Goal: Information Seeking & Learning: Find specific fact

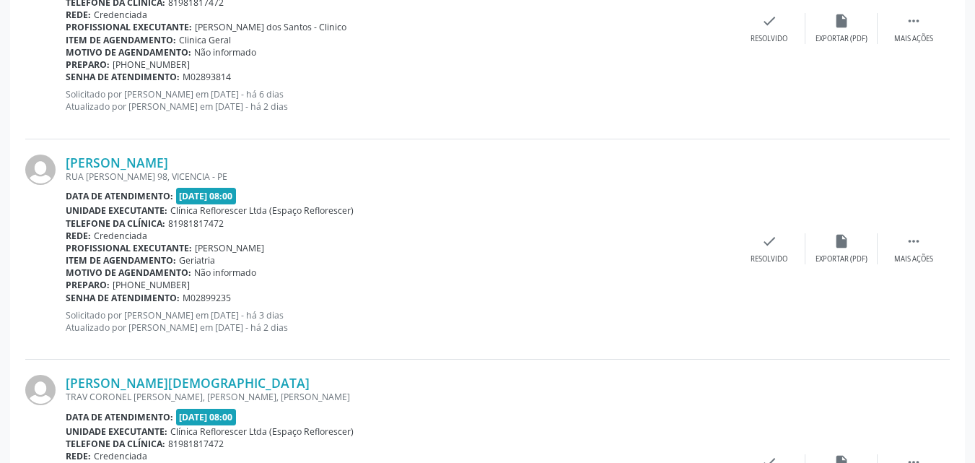
scroll to position [656, 0]
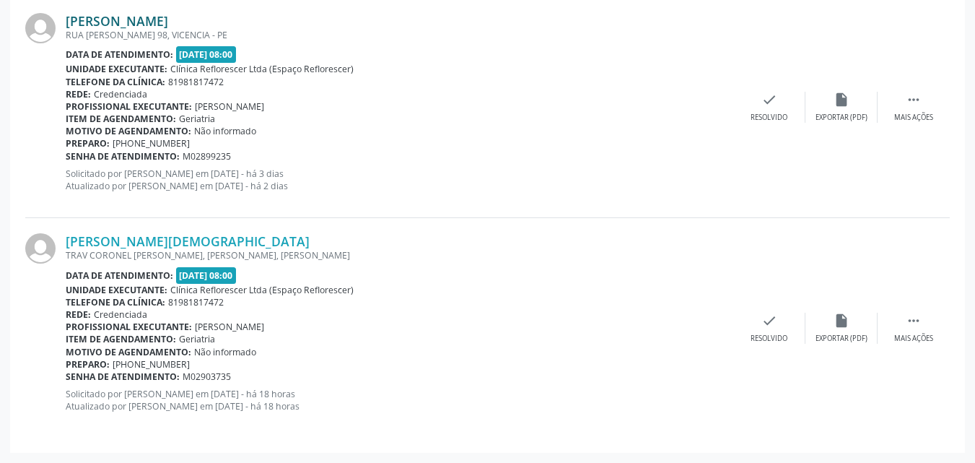
drag, startPoint x: 115, startPoint y: 173, endPoint x: 196, endPoint y: 14, distance: 178.9
click at [123, 171] on p "Solicitado por [PERSON_NAME] em [DATE] - há 3 dias Atualizado por [PERSON_NAME]…" at bounding box center [400, 180] width 668 height 25
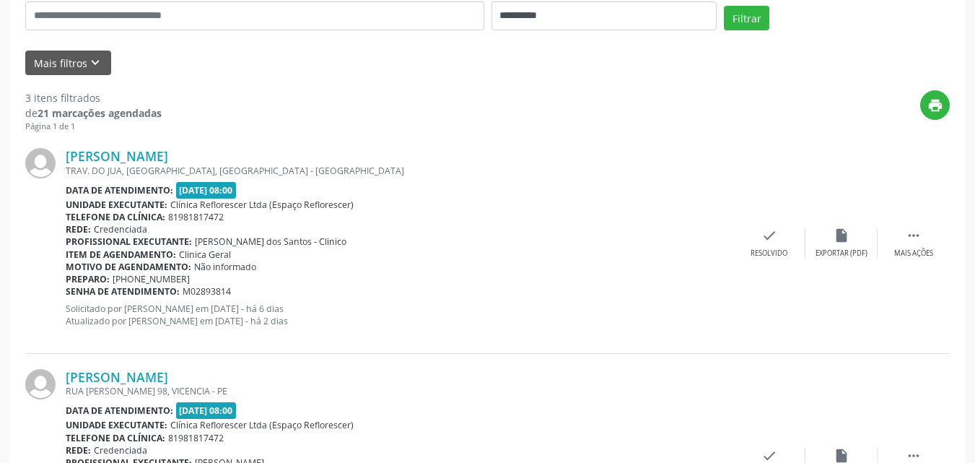
scroll to position [0, 0]
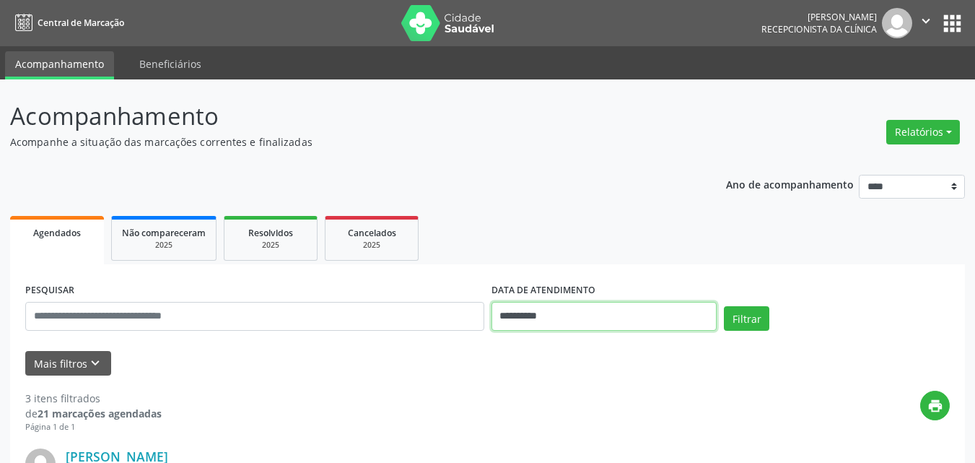
click at [544, 310] on input "**********" at bounding box center [605, 316] width 226 height 29
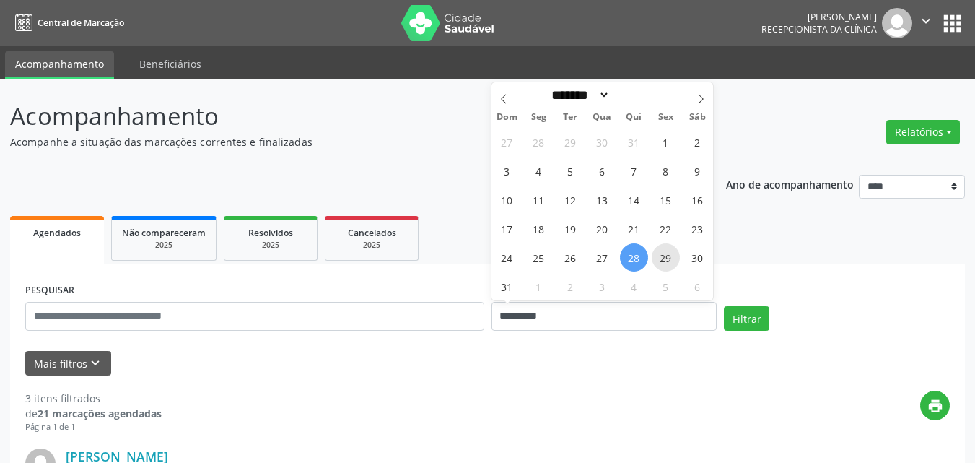
click at [674, 256] on span "29" at bounding box center [666, 257] width 28 height 28
type input "**********"
click at [674, 256] on span "29" at bounding box center [666, 257] width 28 height 28
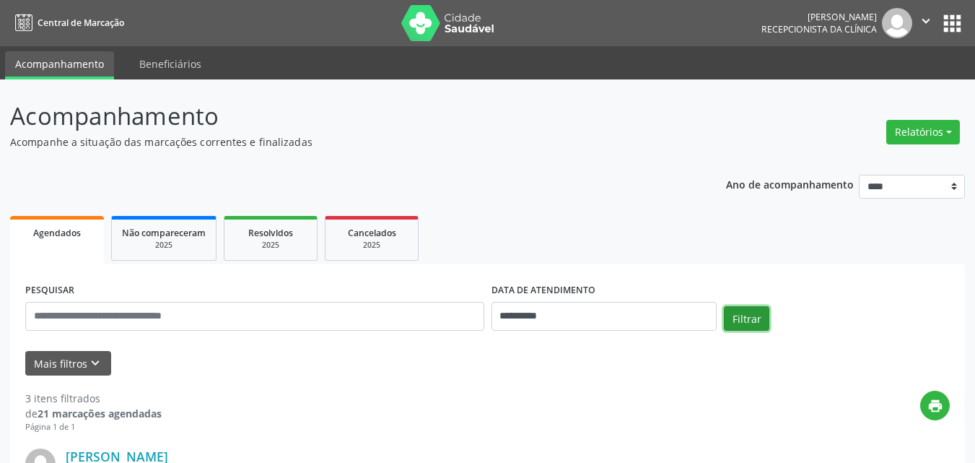
click at [746, 318] on button "Filtrar" at bounding box center [746, 318] width 45 height 25
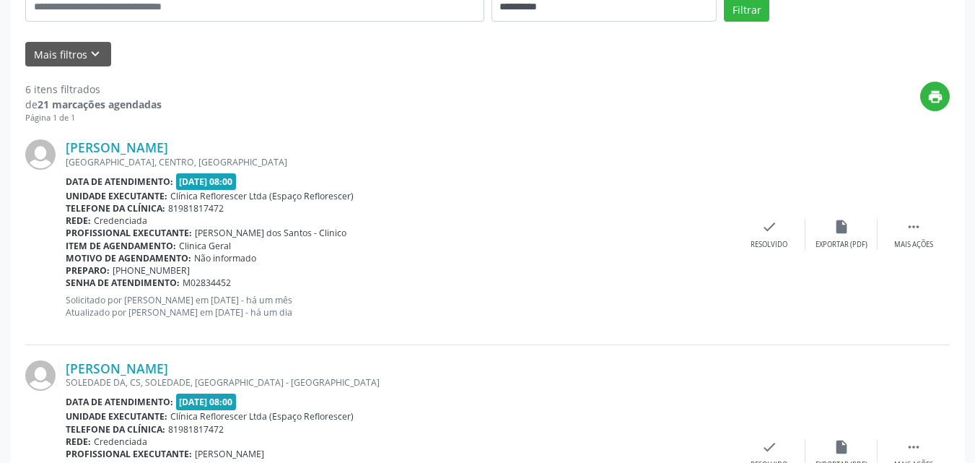
scroll to position [308, 0]
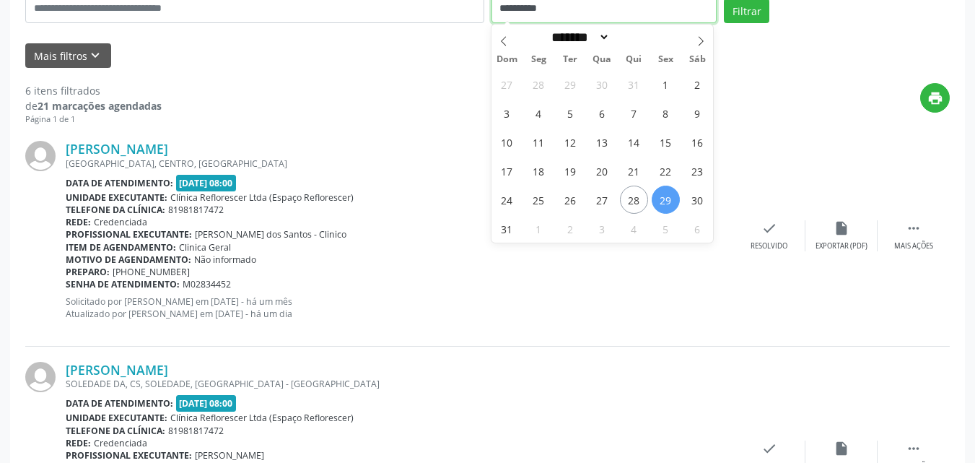
click at [580, 12] on input "**********" at bounding box center [605, 8] width 226 height 29
click at [627, 201] on span "28" at bounding box center [634, 200] width 28 height 28
type input "**********"
click at [627, 201] on span "28" at bounding box center [634, 200] width 28 height 28
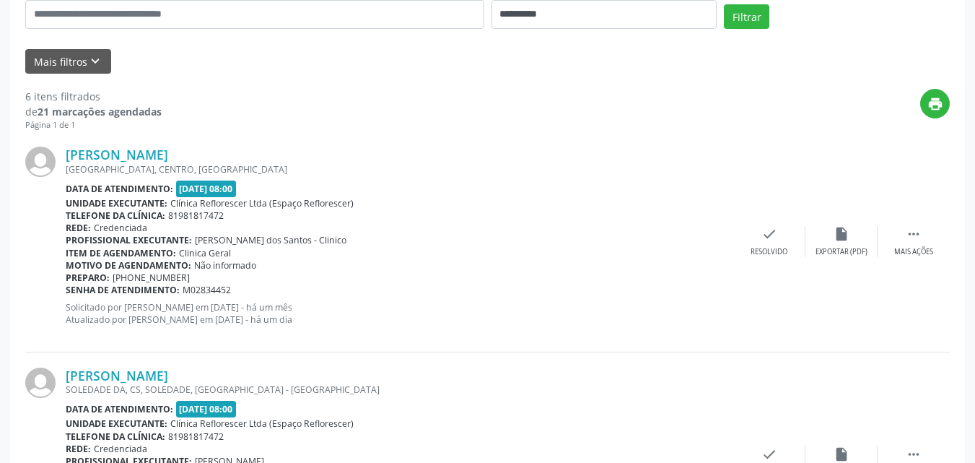
click at [586, 223] on div "Rede: Credenciada" at bounding box center [400, 228] width 668 height 12
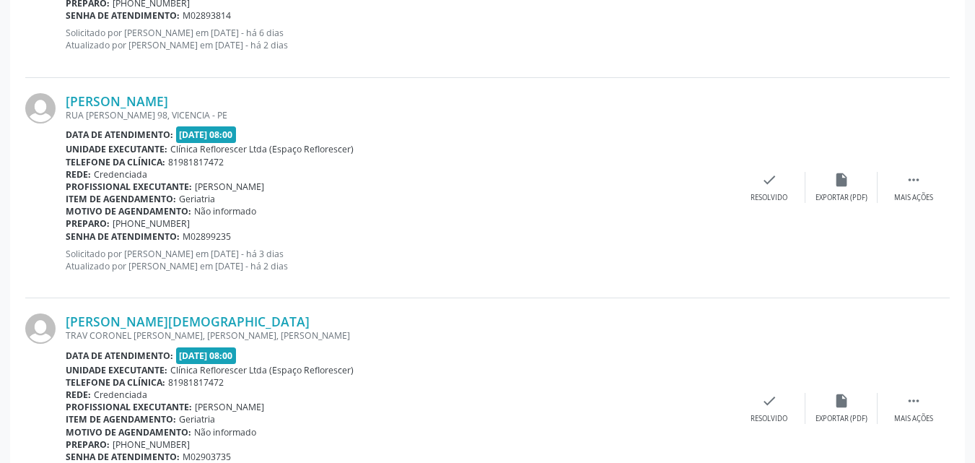
scroll to position [656, 0]
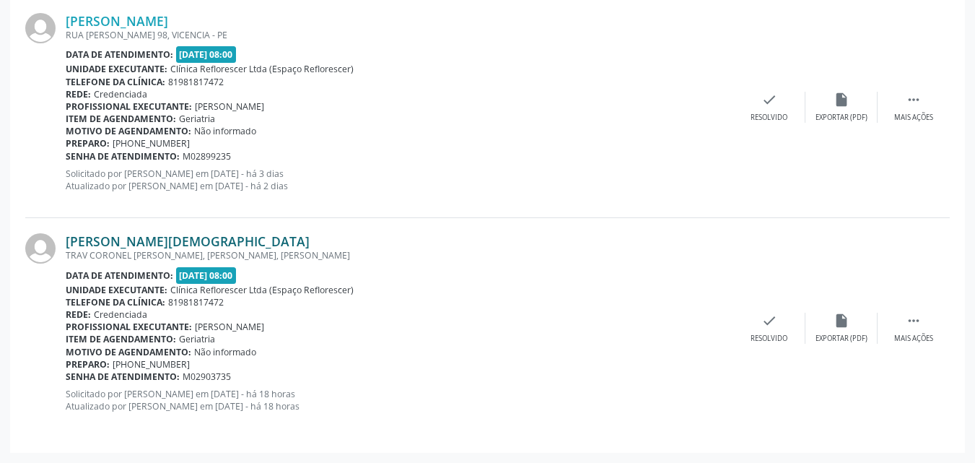
click at [206, 238] on link "[PERSON_NAME][DEMOGRAPHIC_DATA]" at bounding box center [188, 241] width 244 height 16
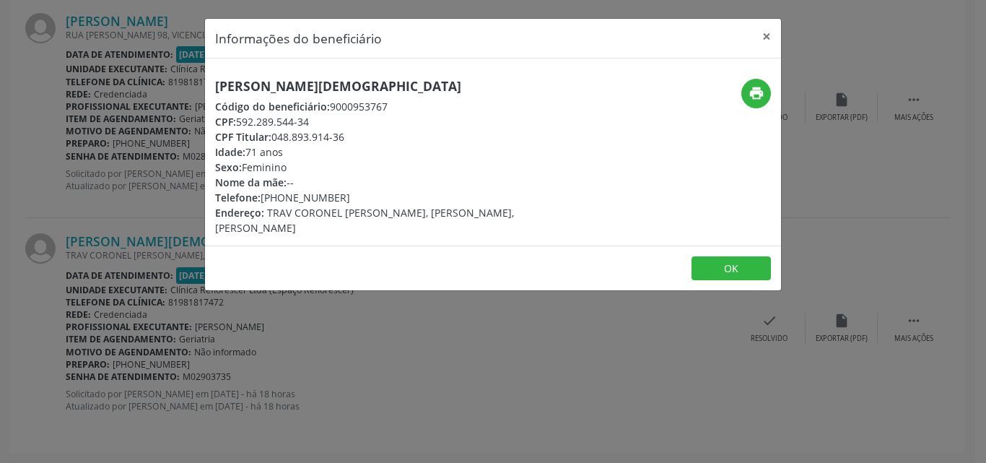
drag, startPoint x: 241, startPoint y: 120, endPoint x: 318, endPoint y: 120, distance: 76.5
click at [318, 120] on div "CPF: 592.289.544-34" at bounding box center [397, 121] width 364 height 15
copy div "592.289.544-34"
click at [759, 35] on button "×" at bounding box center [766, 36] width 29 height 35
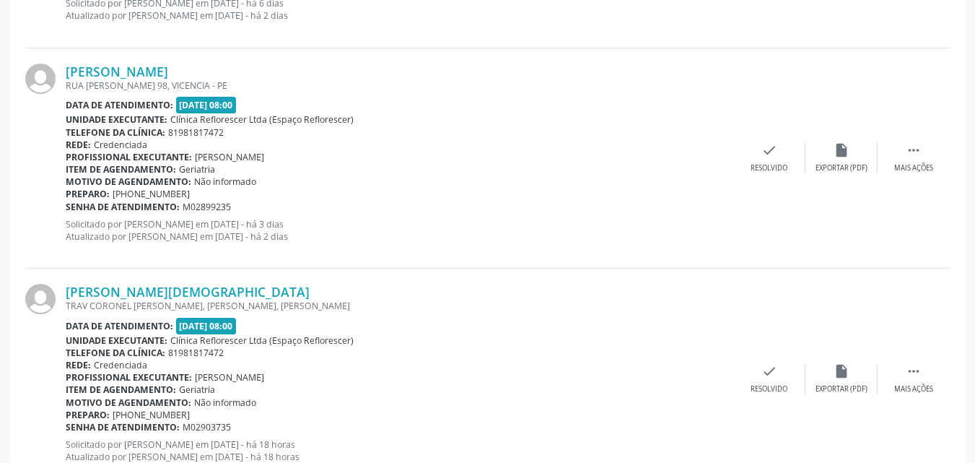
scroll to position [584, 0]
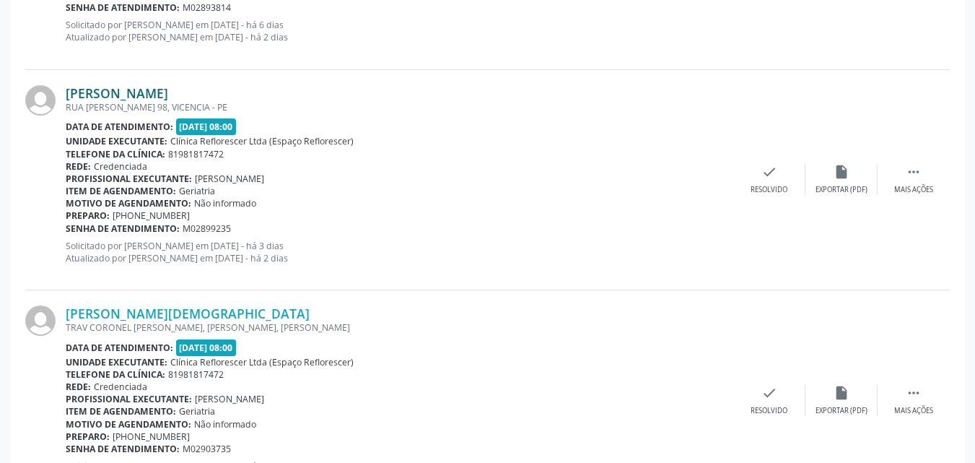
click at [117, 99] on link "[PERSON_NAME]" at bounding box center [117, 93] width 103 height 16
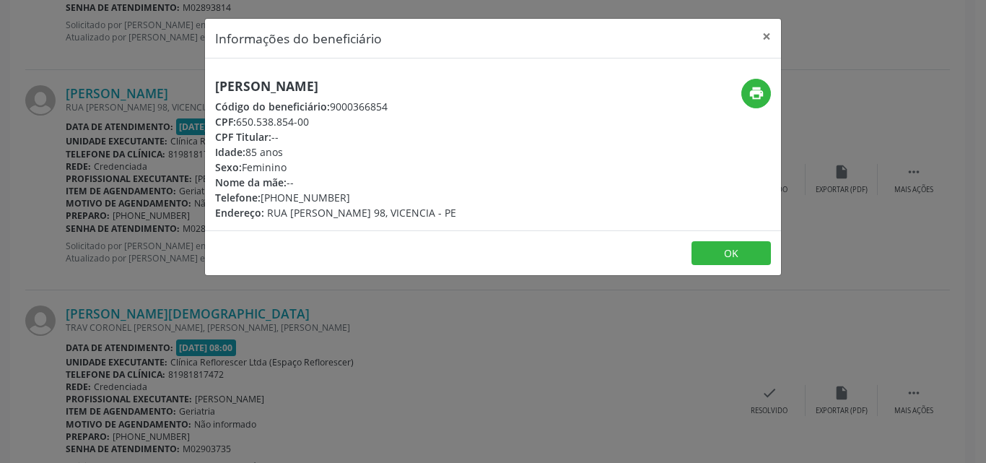
drag, startPoint x: 235, startPoint y: 120, endPoint x: 324, endPoint y: 129, distance: 89.3
click at [326, 128] on div "CPF: 650.538.854-00" at bounding box center [335, 121] width 241 height 15
copy div "650.538.854-00"
click at [765, 95] on button "print" at bounding box center [757, 94] width 30 height 30
click at [727, 252] on button "OK" at bounding box center [731, 253] width 79 height 25
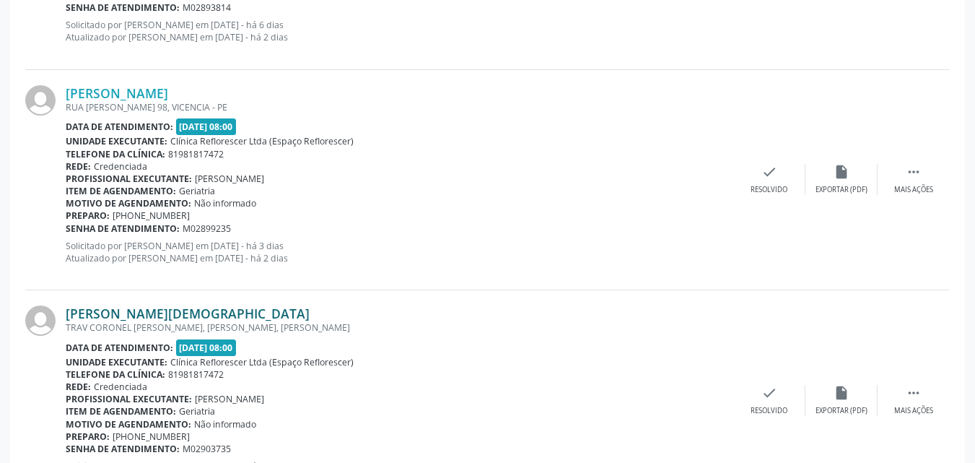
click at [164, 312] on link "[PERSON_NAME][DEMOGRAPHIC_DATA]" at bounding box center [188, 313] width 244 height 16
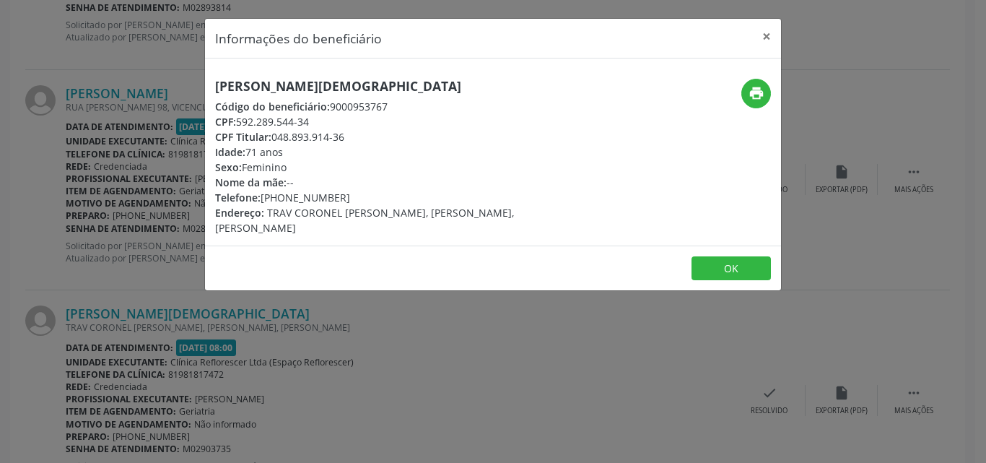
drag, startPoint x: 254, startPoint y: 127, endPoint x: 327, endPoint y: 128, distance: 72.9
click at [327, 128] on div "CPF: 592.289.544-34" at bounding box center [397, 121] width 364 height 15
click at [433, 149] on div "Idade: 71 anos" at bounding box center [397, 151] width 364 height 15
click at [247, 121] on div "CPF: 592.289.544-34" at bounding box center [397, 121] width 364 height 15
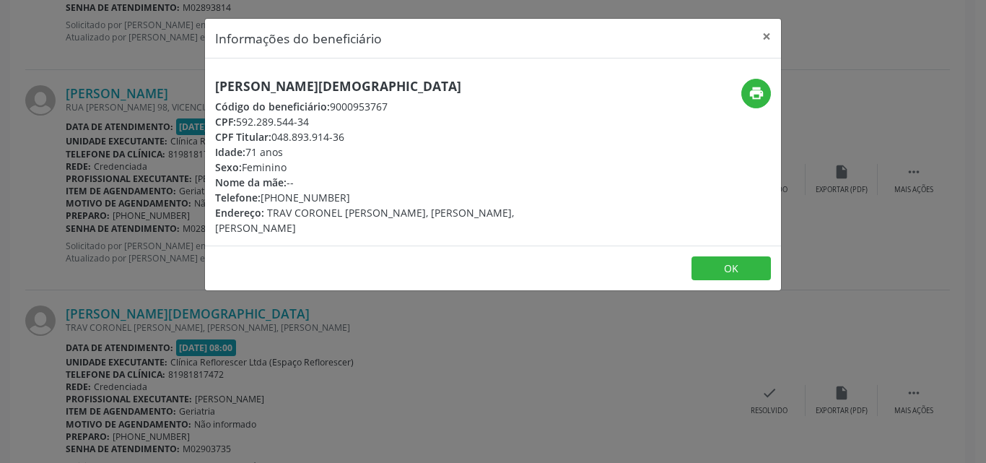
drag, startPoint x: 236, startPoint y: 121, endPoint x: 322, endPoint y: 121, distance: 85.9
click at [322, 121] on div "CPF: 592.289.544-34" at bounding box center [397, 121] width 364 height 15
copy div "592.289.544-34"
click at [755, 90] on icon "print" at bounding box center [757, 93] width 16 height 16
click at [736, 270] on button "OK" at bounding box center [731, 268] width 79 height 25
